Goal: Information Seeking & Learning: Learn about a topic

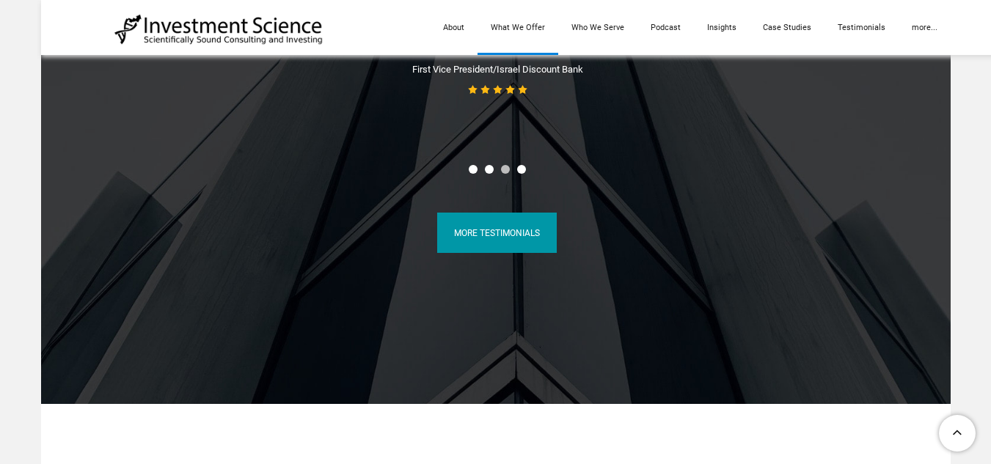
scroll to position [6677, 0]
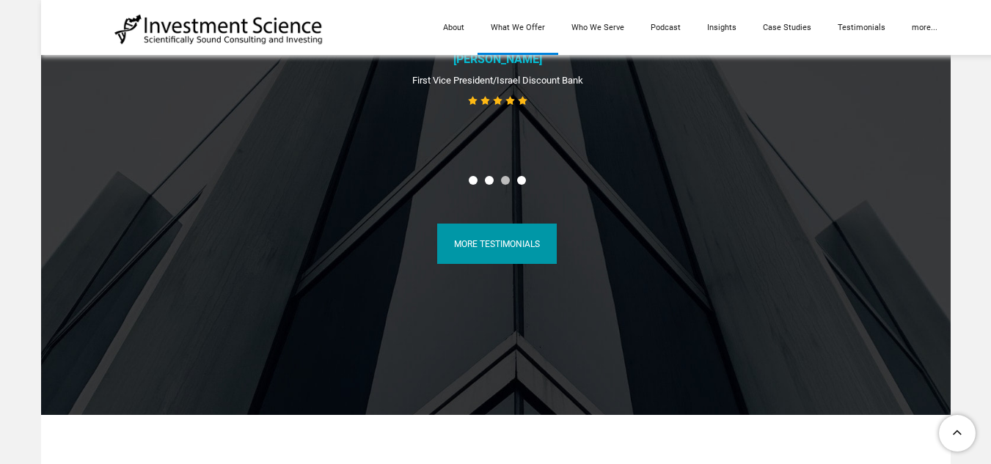
click at [517, 20] on link "What We Offer" at bounding box center [518, 27] width 81 height 55
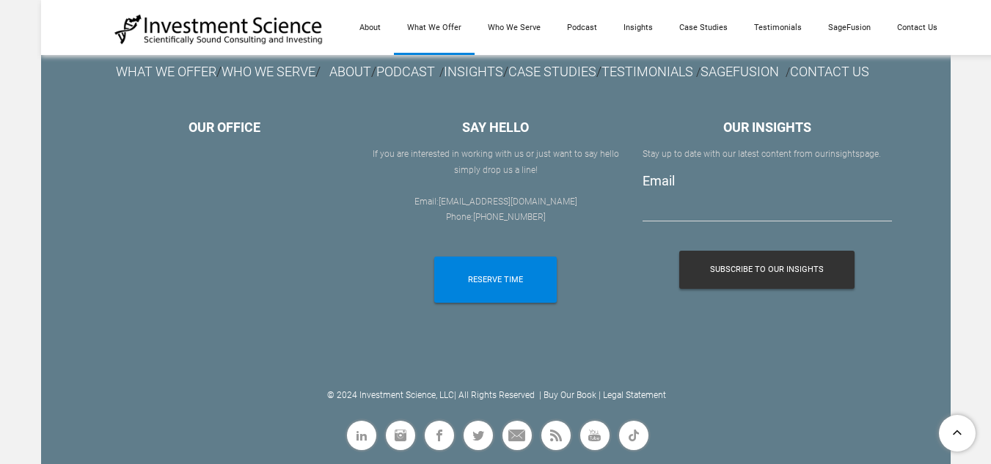
scroll to position [2608, 0]
click at [520, 29] on link "Who We Serve" at bounding box center [514, 27] width 79 height 55
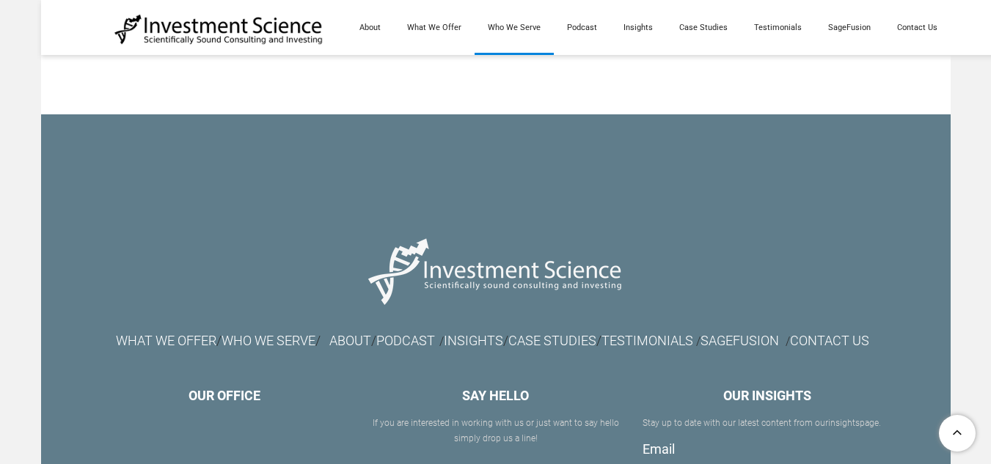
scroll to position [1834, 0]
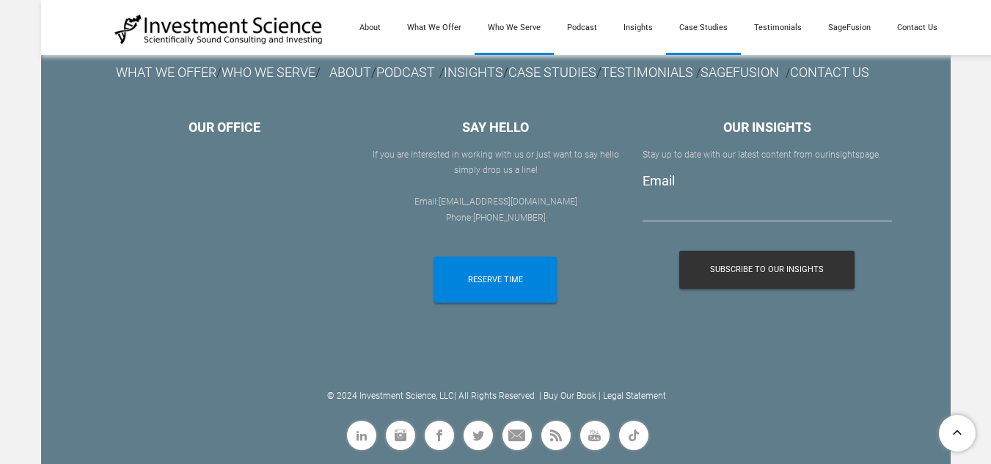
click at [709, 32] on link "Case Studies" at bounding box center [703, 27] width 75 height 55
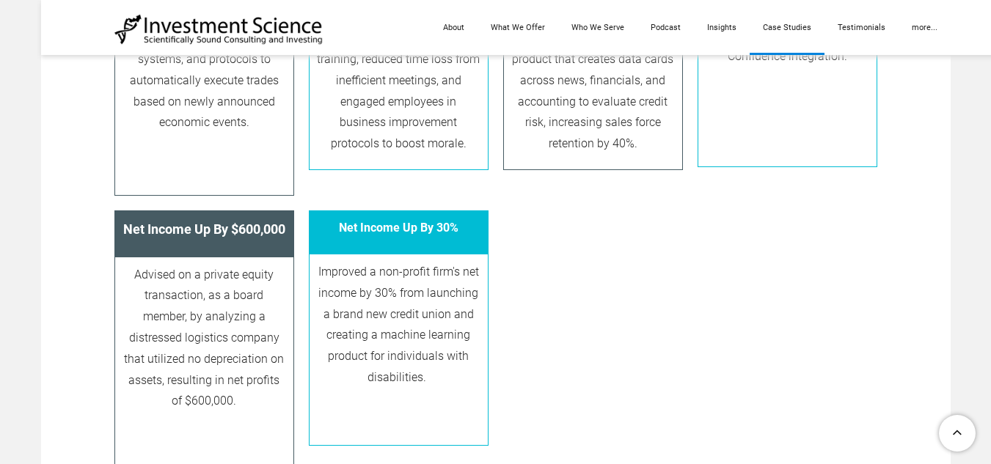
scroll to position [1834, 0]
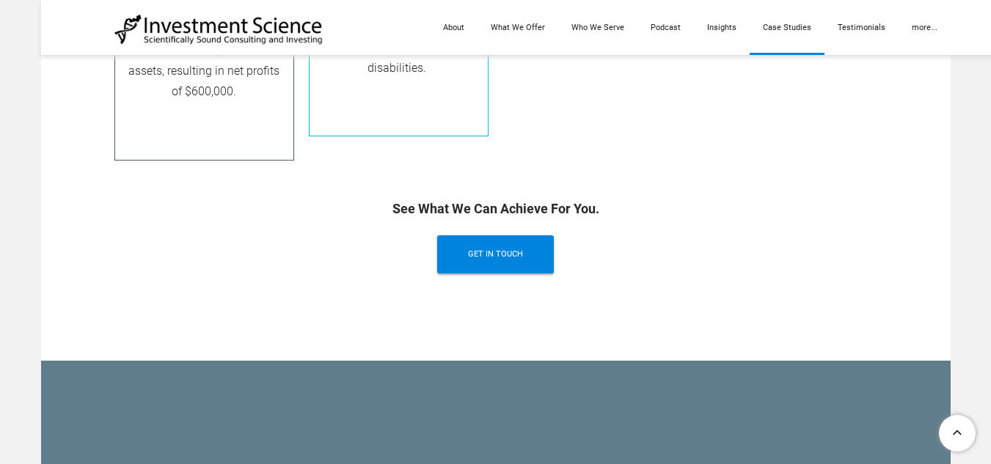
click at [803, 32] on link "Case Studies" at bounding box center [787, 27] width 75 height 55
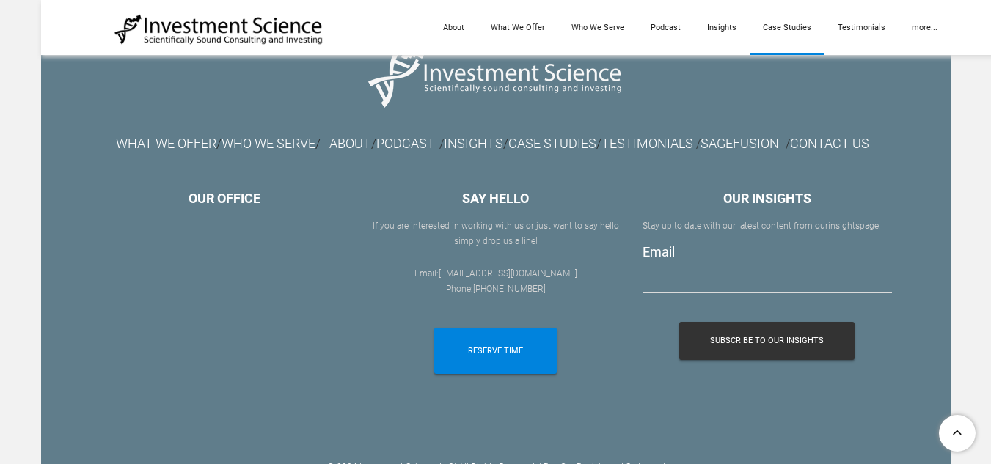
scroll to position [2397, 0]
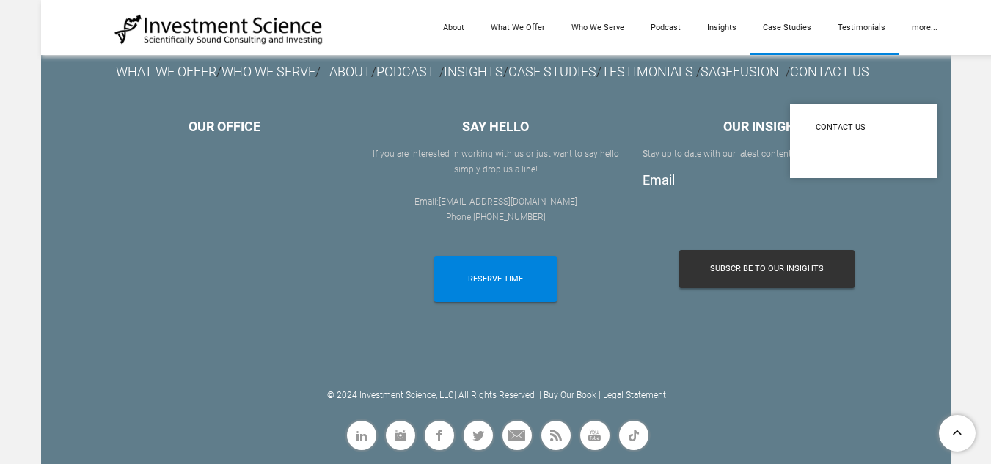
click at [861, 40] on link "Testimonials" at bounding box center [862, 27] width 74 height 55
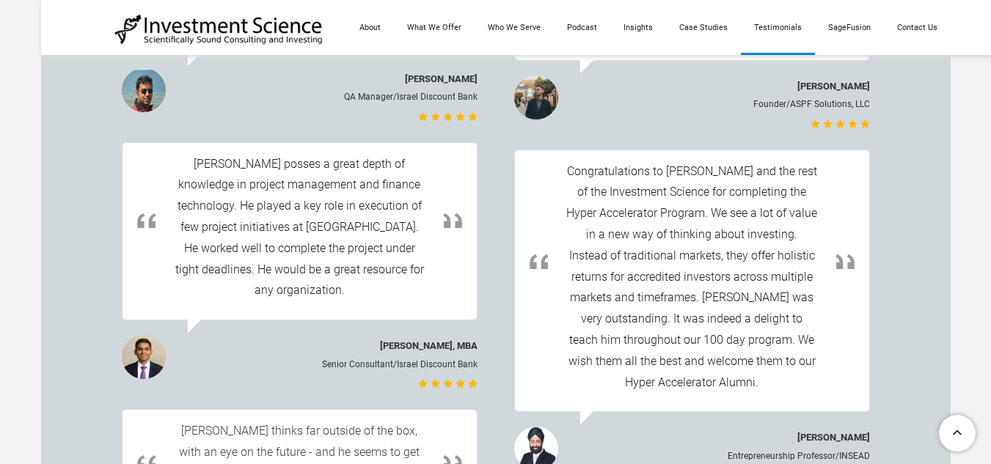
scroll to position [3815, 0]
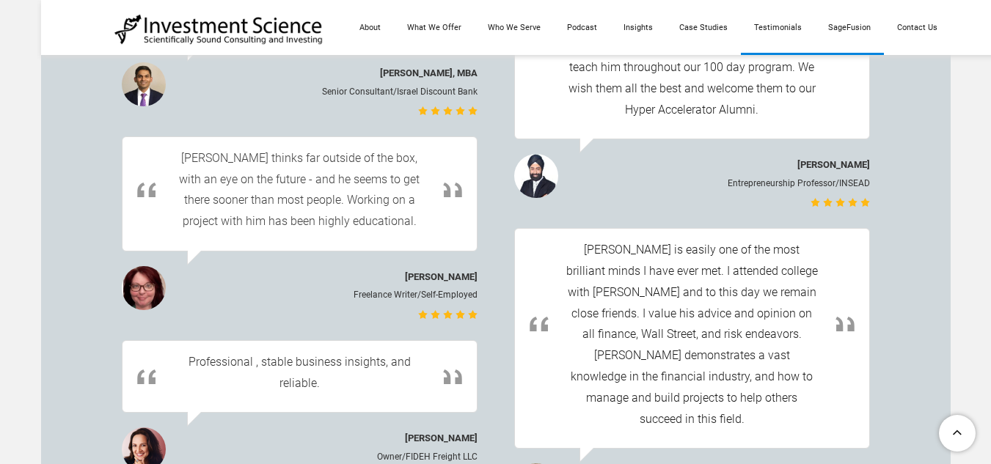
click at [864, 26] on link "SageFusion" at bounding box center [849, 27] width 69 height 55
